Goal: Communication & Community: Connect with others

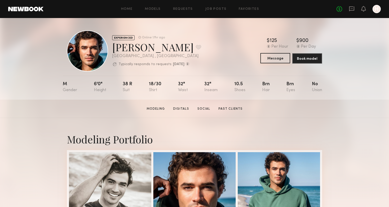
click at [272, 57] on button "Message" at bounding box center [275, 58] width 30 height 10
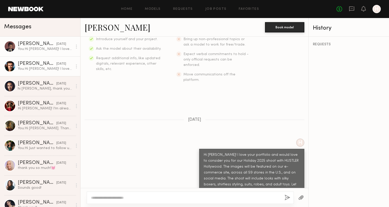
click at [23, 45] on div "[PERSON_NAME]" at bounding box center [37, 43] width 39 height 5
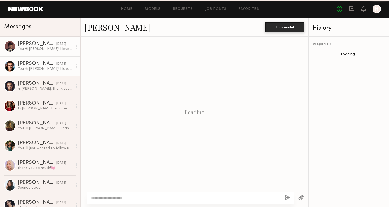
scroll to position [98, 0]
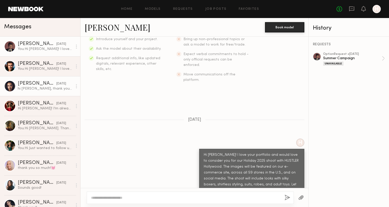
click at [39, 84] on div "[PERSON_NAME]" at bounding box center [37, 83] width 39 height 5
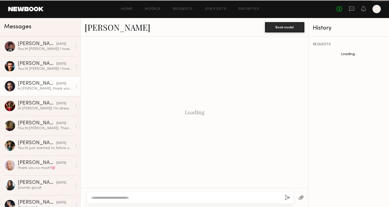
scroll to position [152, 0]
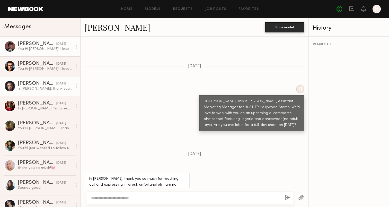
click at [22, 45] on div "[PERSON_NAME]" at bounding box center [37, 43] width 39 height 5
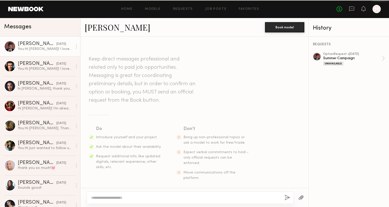
scroll to position [98, 0]
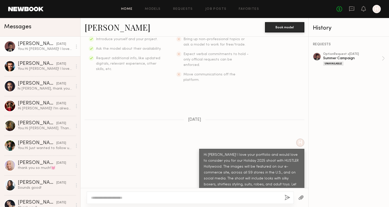
click at [125, 7] on link "Home" at bounding box center [127, 8] width 12 height 3
